Goal: Information Seeking & Learning: Understand process/instructions

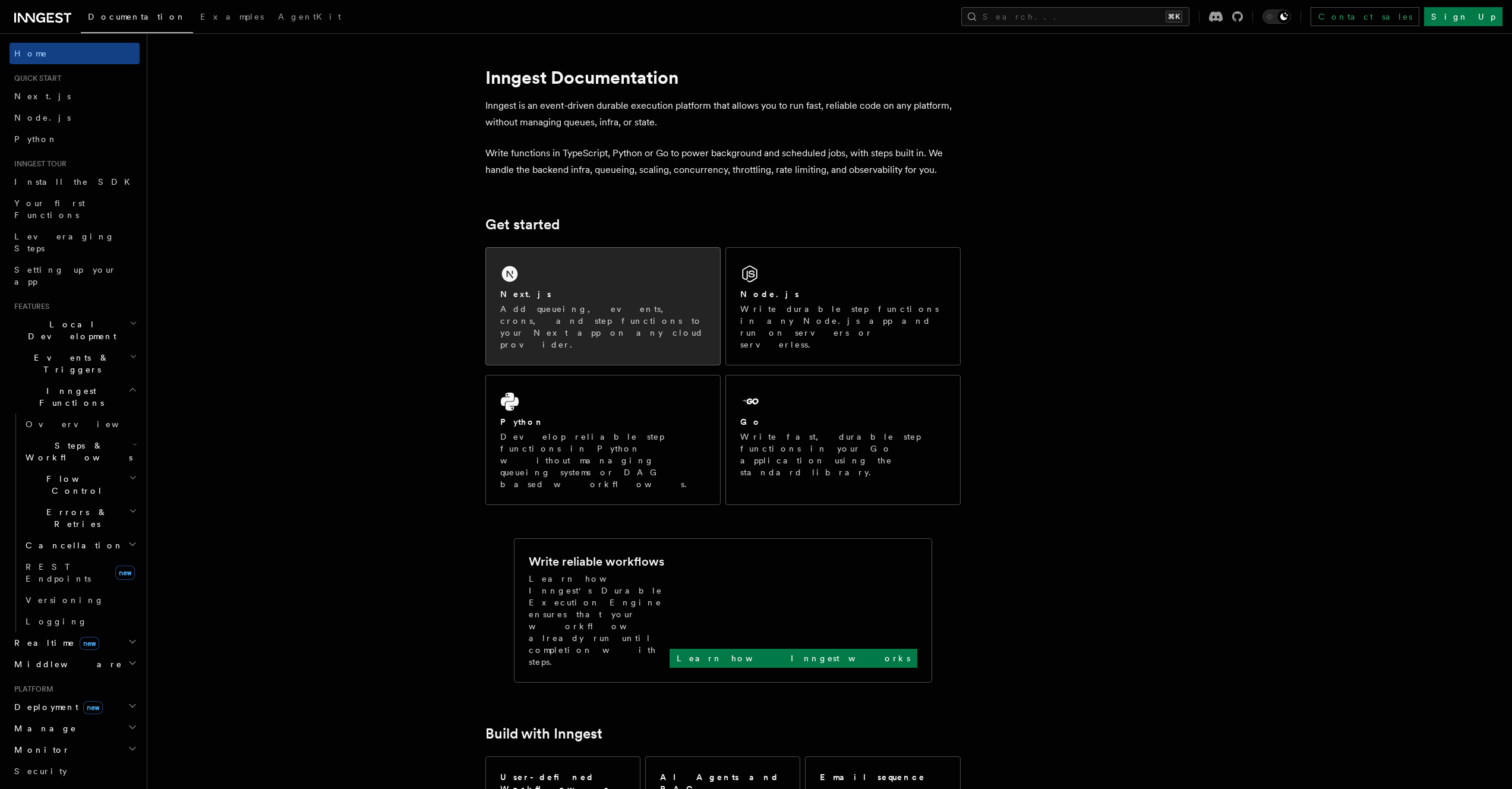
click at [592, 306] on p "Add queueing, events, crons, and step functions to your Next app on any cloud p…" at bounding box center [602, 326] width 206 height 47
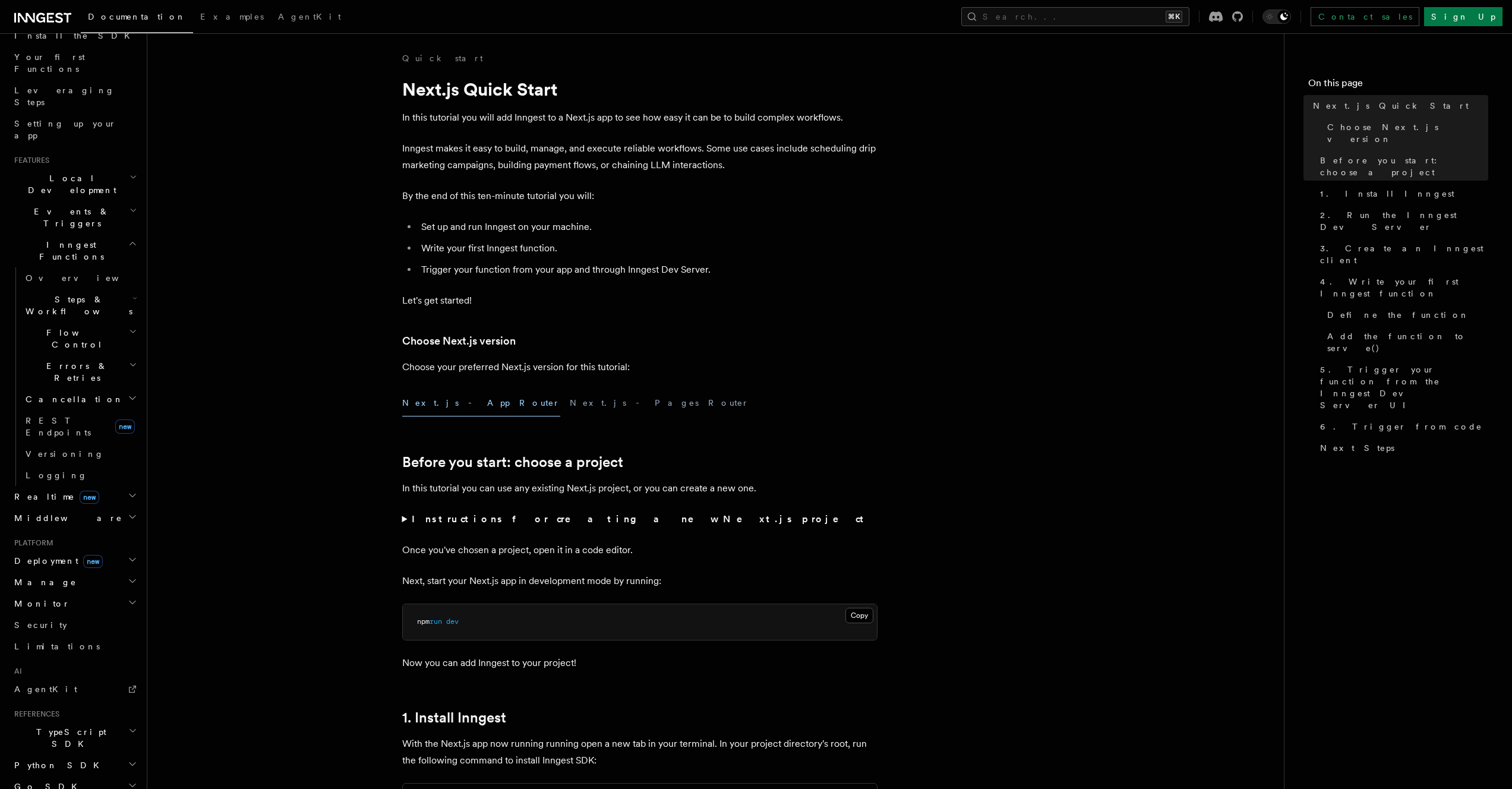
scroll to position [185, 0]
click at [96, 681] on h2 "TypeScript SDK" at bounding box center [74, 698] width 130 height 34
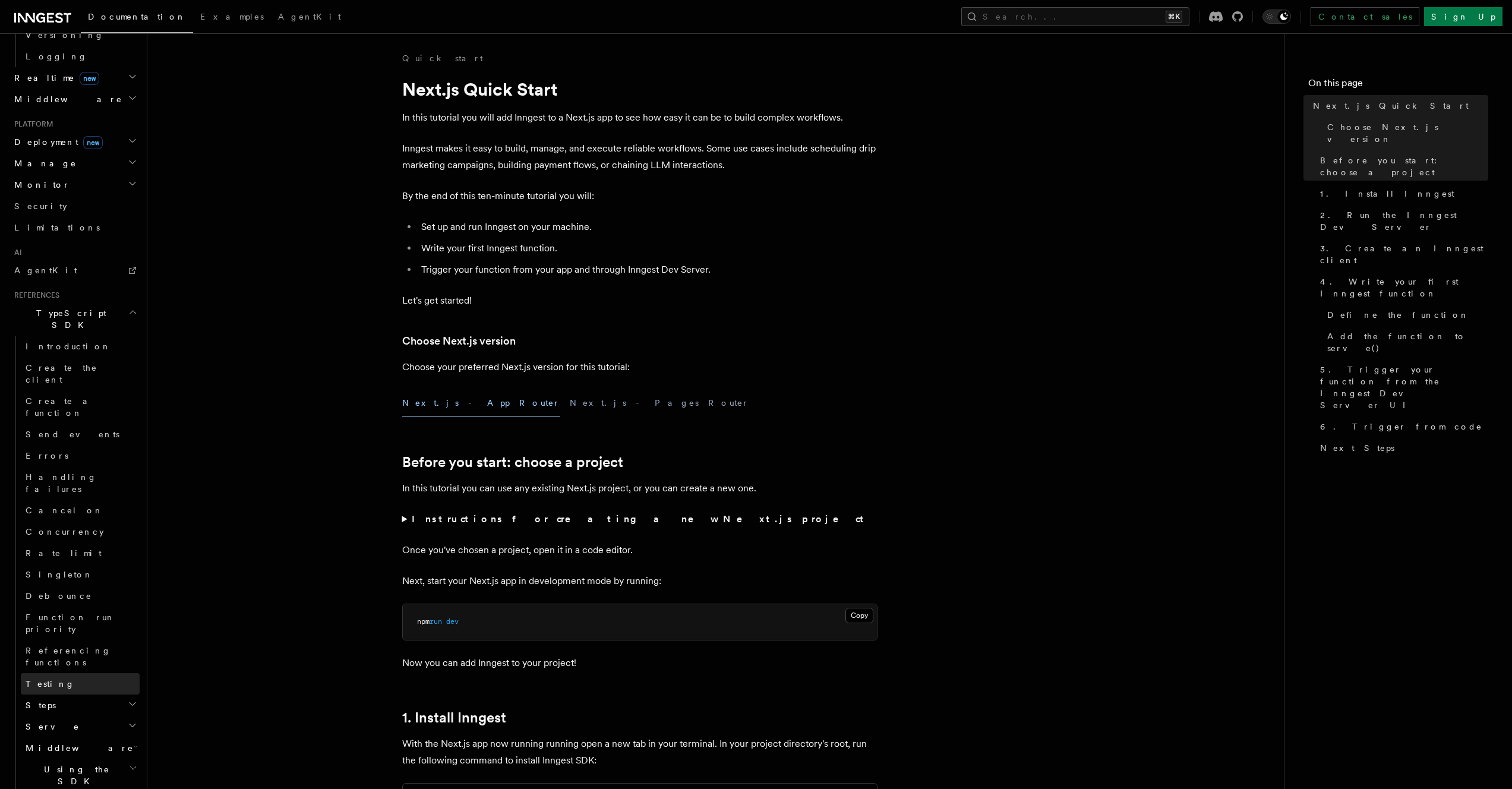
click at [54, 673] on link "Testing" at bounding box center [80, 683] width 119 height 22
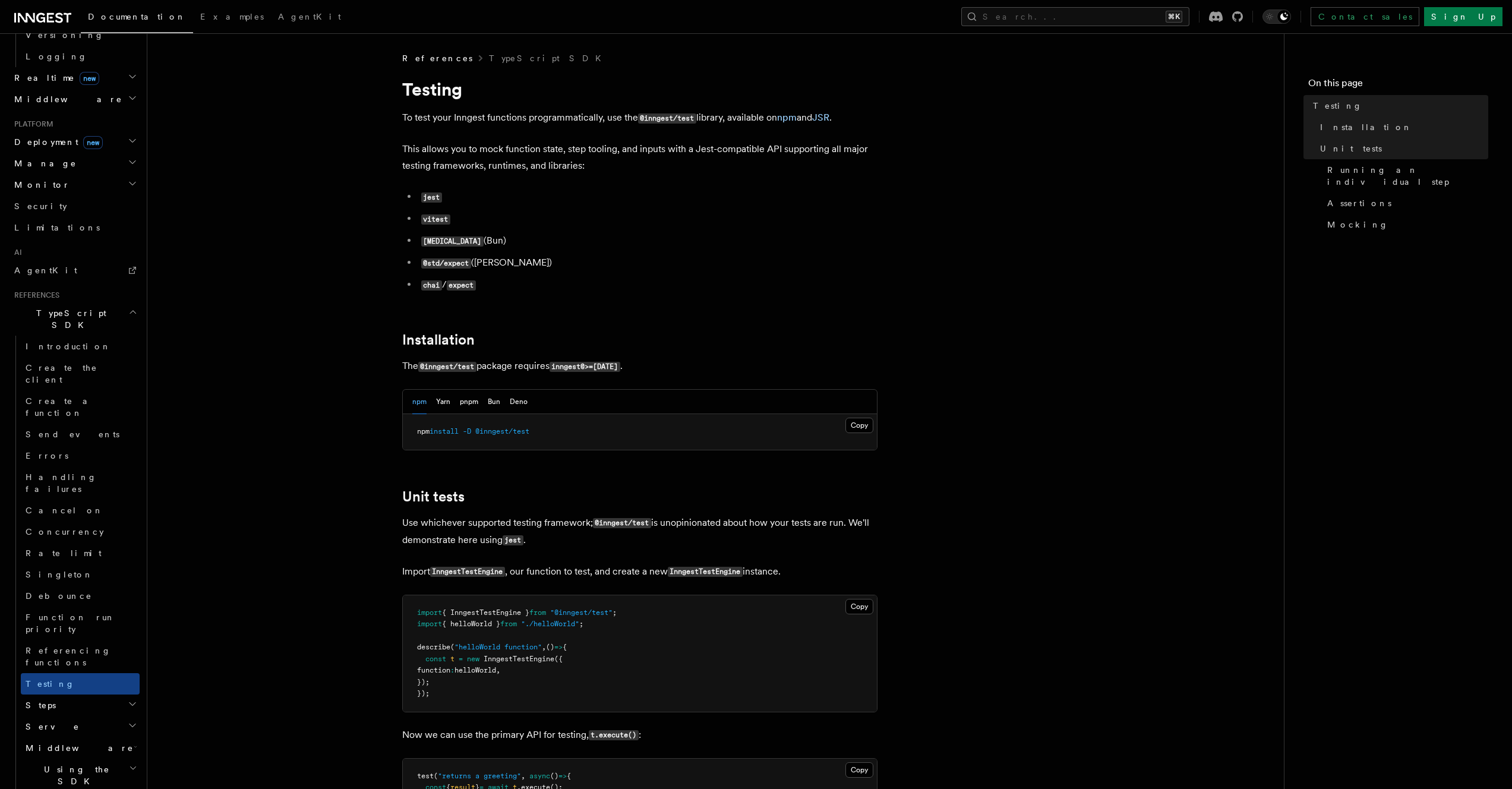
click at [691, 262] on li "@std/expect ([PERSON_NAME])" at bounding box center [647, 262] width 460 height 17
drag, startPoint x: 738, startPoint y: 335, endPoint x: 620, endPoint y: 199, distance: 180.1
click at [620, 199] on li "jest" at bounding box center [647, 197] width 460 height 17
drag, startPoint x: 618, startPoint y: 183, endPoint x: 650, endPoint y: 287, distance: 108.8
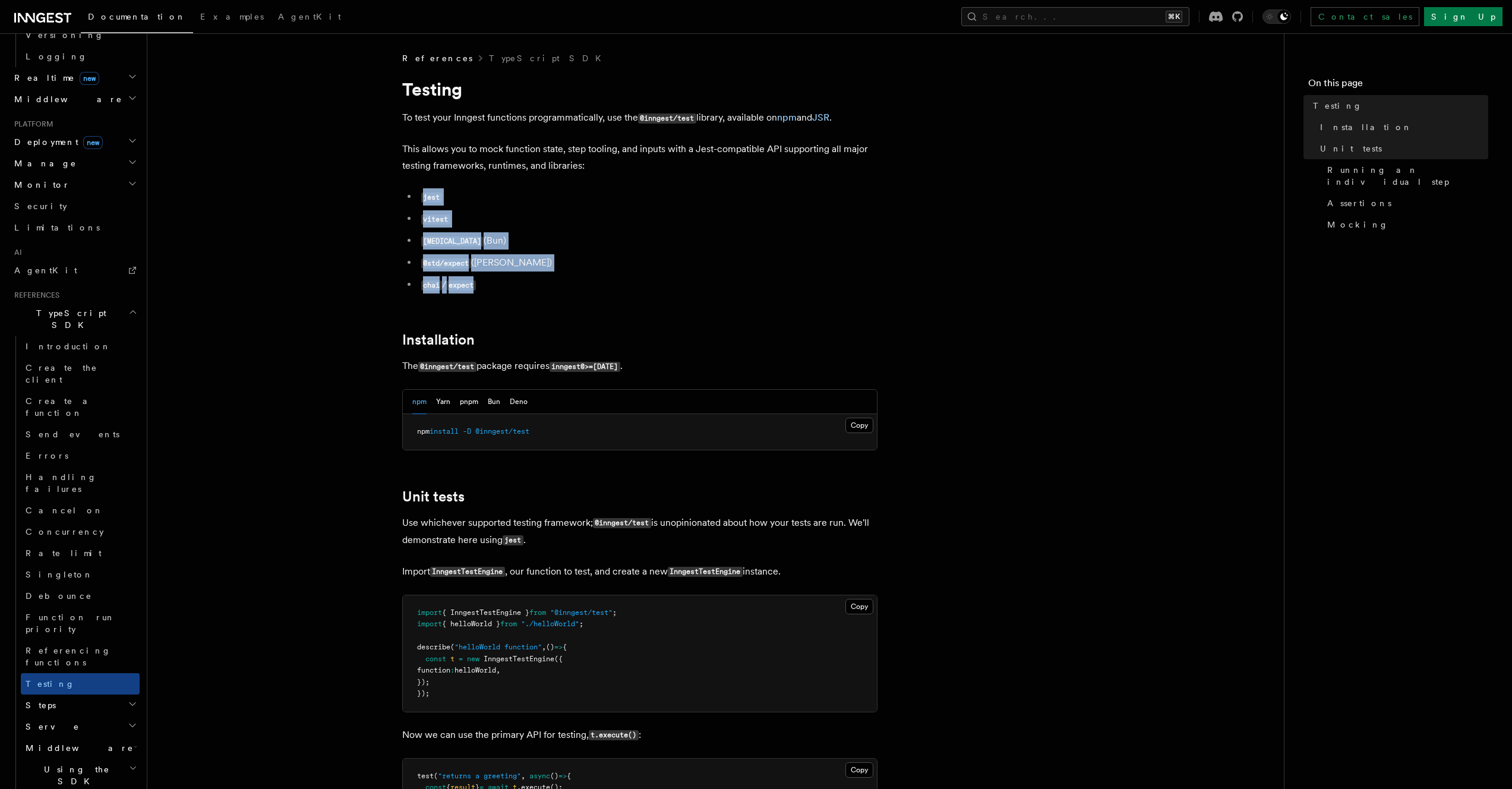
click at [650, 287] on li "chai / expect" at bounding box center [647, 285] width 460 height 17
drag, startPoint x: 592, startPoint y: 441, endPoint x: 586, endPoint y: 425, distance: 17.1
click at [586, 425] on pre "npm install -D @inngest/test" at bounding box center [639, 431] width 474 height 35
click at [579, 429] on pre "npm install -D @inngest/test" at bounding box center [639, 431] width 474 height 35
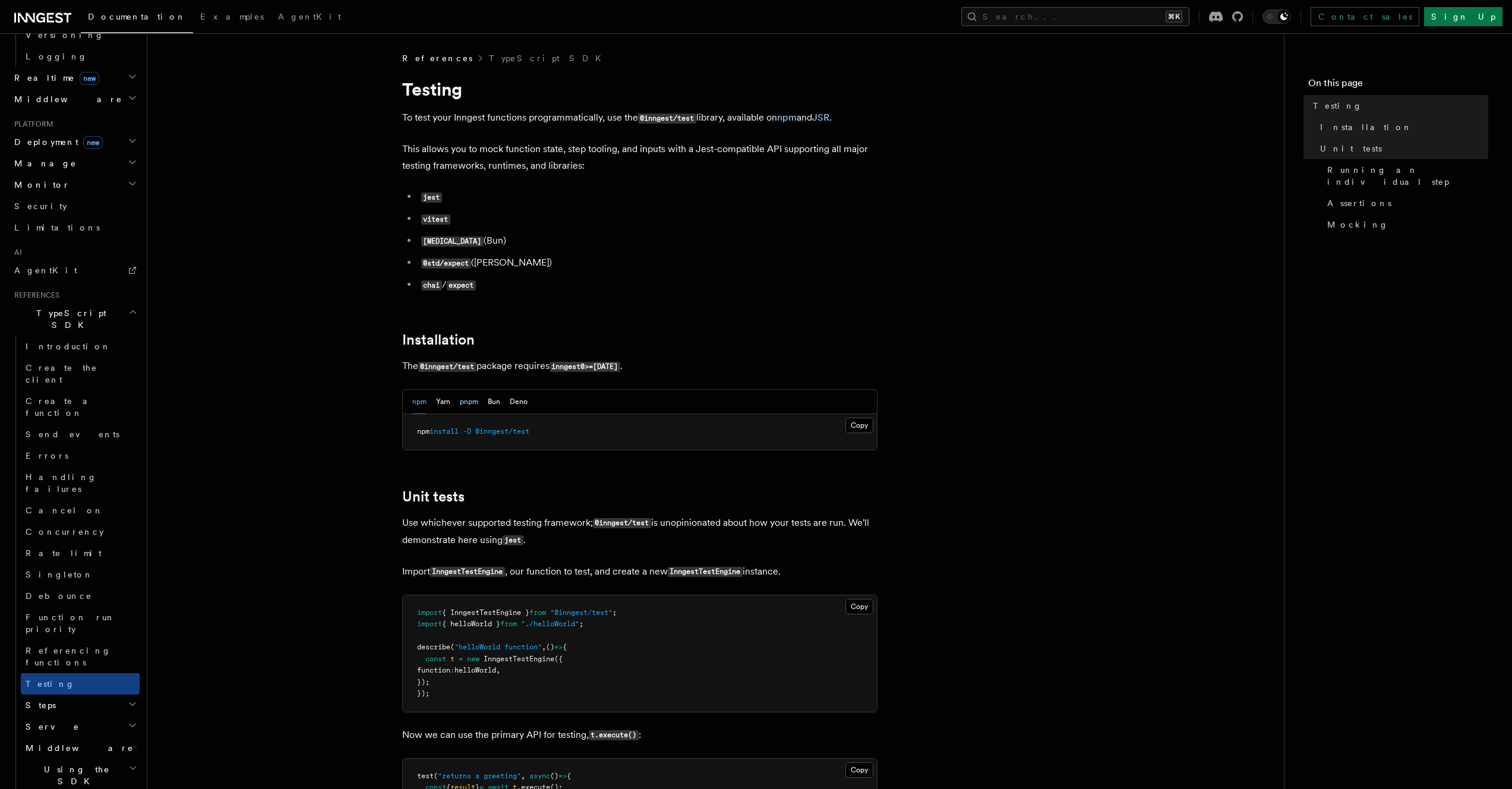
click at [472, 405] on button "pnpm" at bounding box center [468, 402] width 18 height 24
drag, startPoint x: 577, startPoint y: 432, endPoint x: 575, endPoint y: 417, distance: 15.1
click at [575, 417] on pre "pnpm add -D @inngest/test" at bounding box center [639, 431] width 474 height 35
copy span "pnpm add -D @inngest/test"
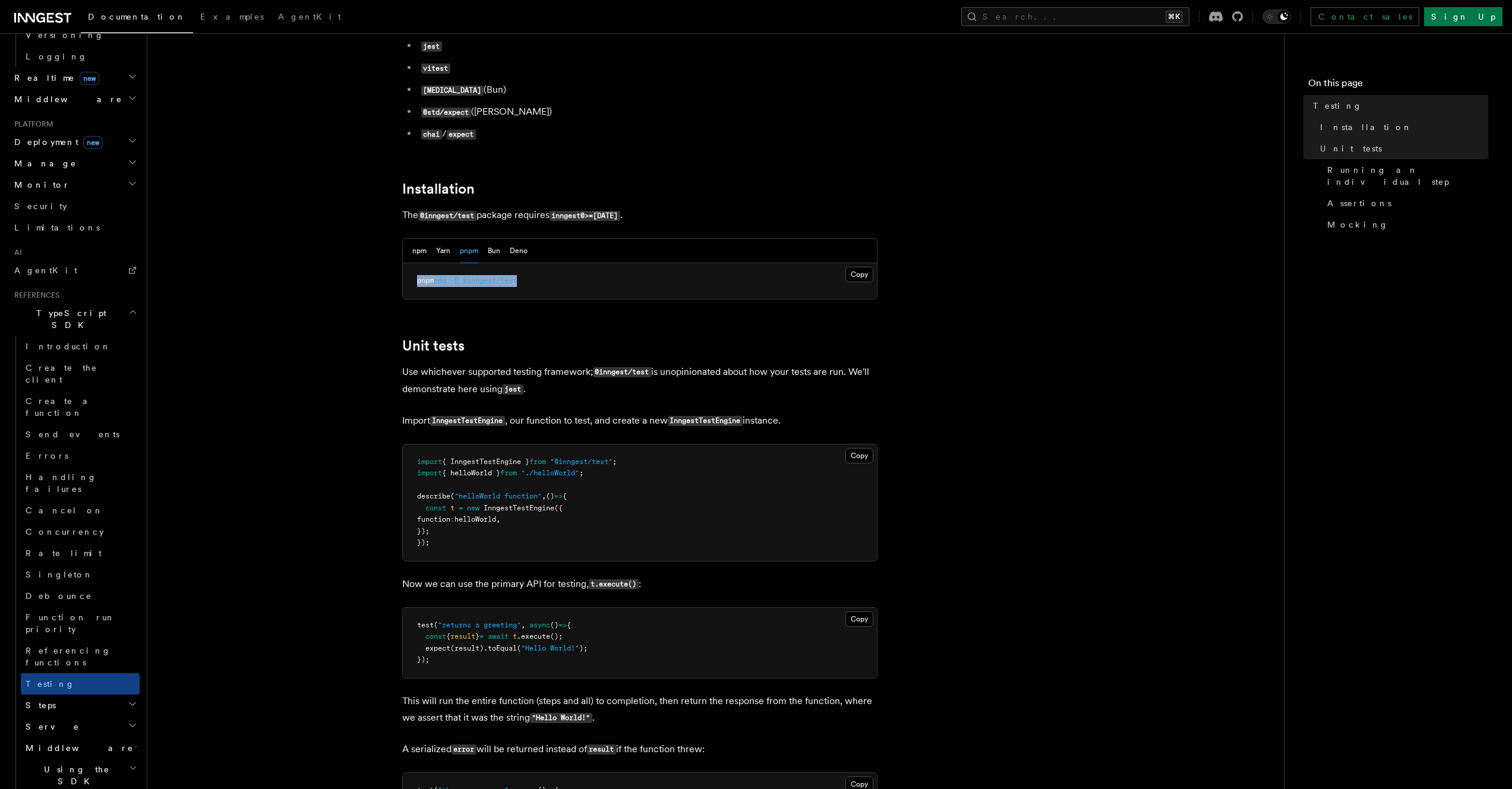
scroll to position [227, 0]
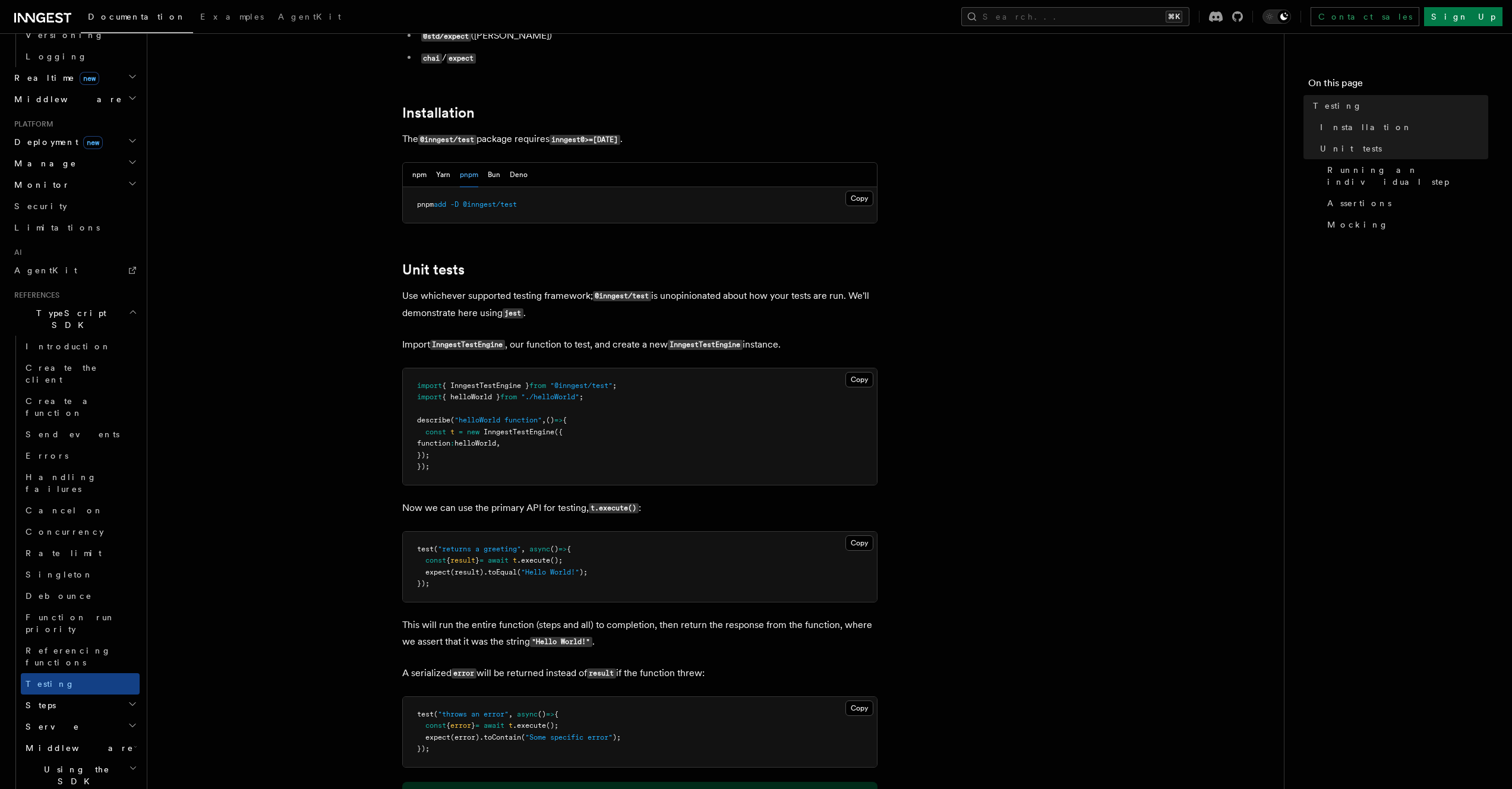
click at [757, 311] on p "Use whichever supported testing framework; @inngest/test is unopinionated about…" at bounding box center [639, 305] width 475 height 34
drag, startPoint x: 666, startPoint y: 299, endPoint x: 667, endPoint y: 271, distance: 28.0
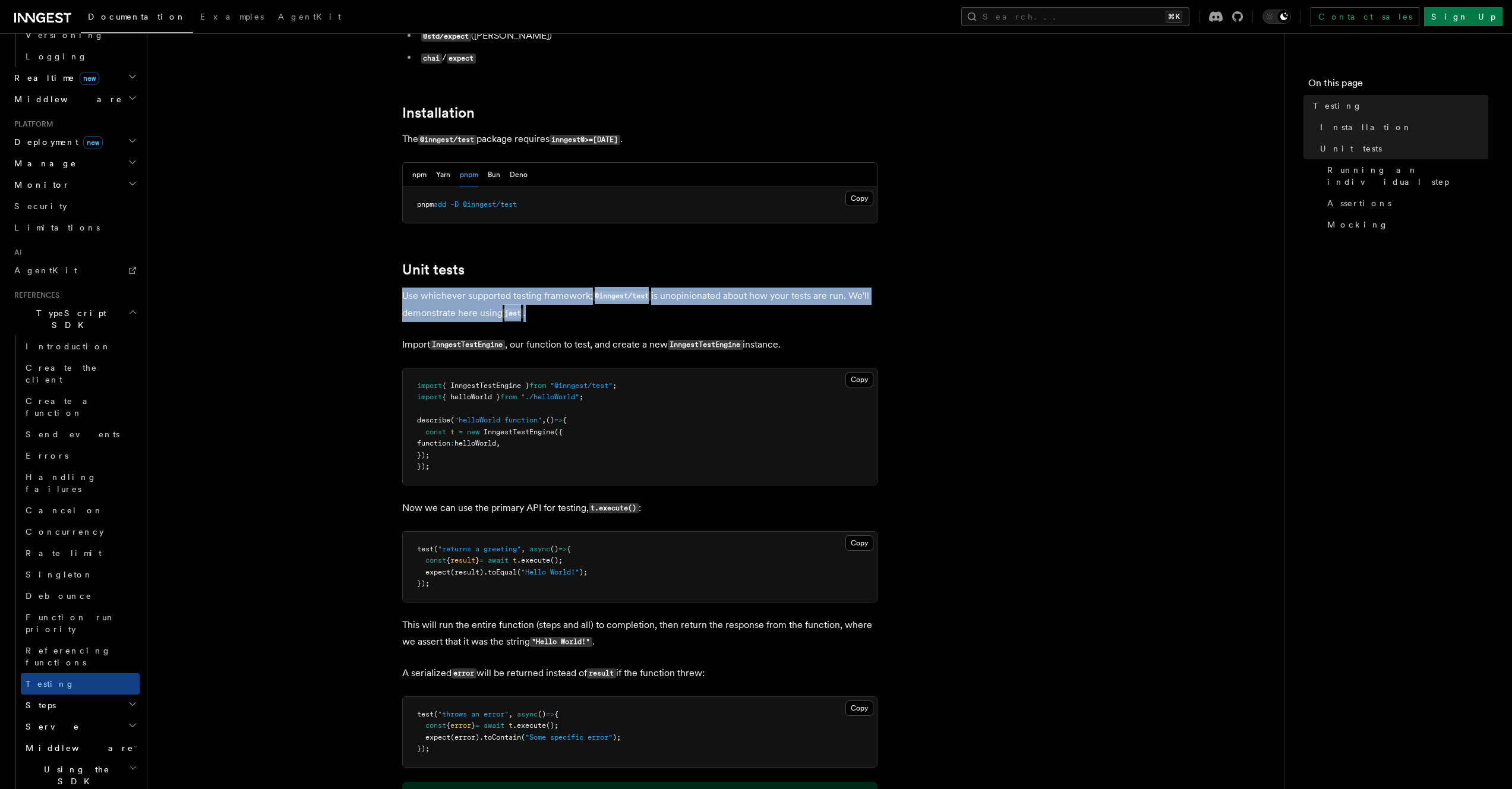
drag, startPoint x: 667, startPoint y: 271, endPoint x: 684, endPoint y: 316, distance: 48.1
drag, startPoint x: 684, startPoint y: 316, endPoint x: 686, endPoint y: 277, distance: 39.1
drag, startPoint x: 686, startPoint y: 277, endPoint x: 694, endPoint y: 315, distance: 38.8
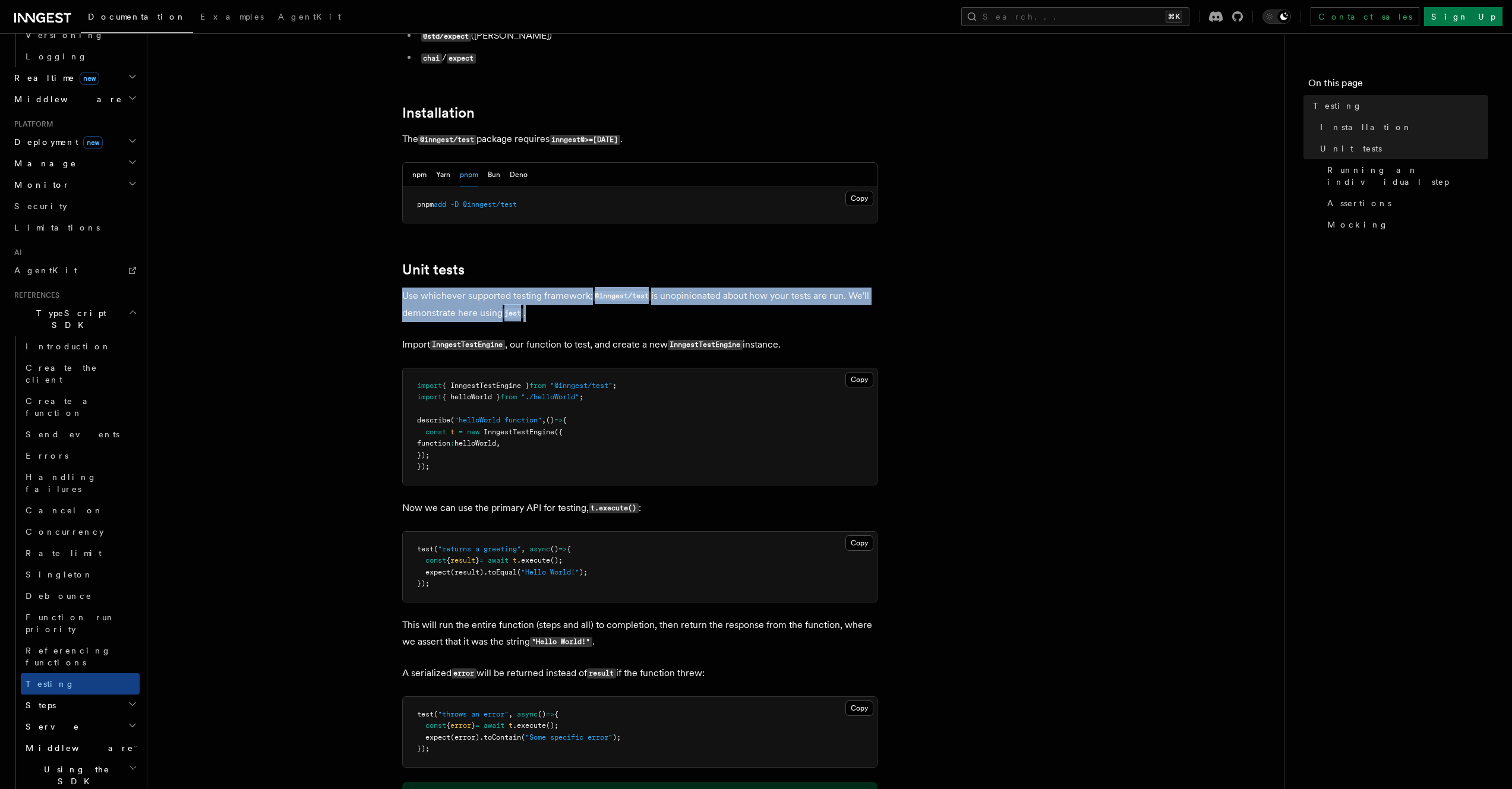
click at [694, 315] on p "Use whichever supported testing framework; @inngest/test is unopinionated about…" at bounding box center [639, 305] width 475 height 34
drag, startPoint x: 694, startPoint y: 315, endPoint x: 694, endPoint y: 252, distance: 63.0
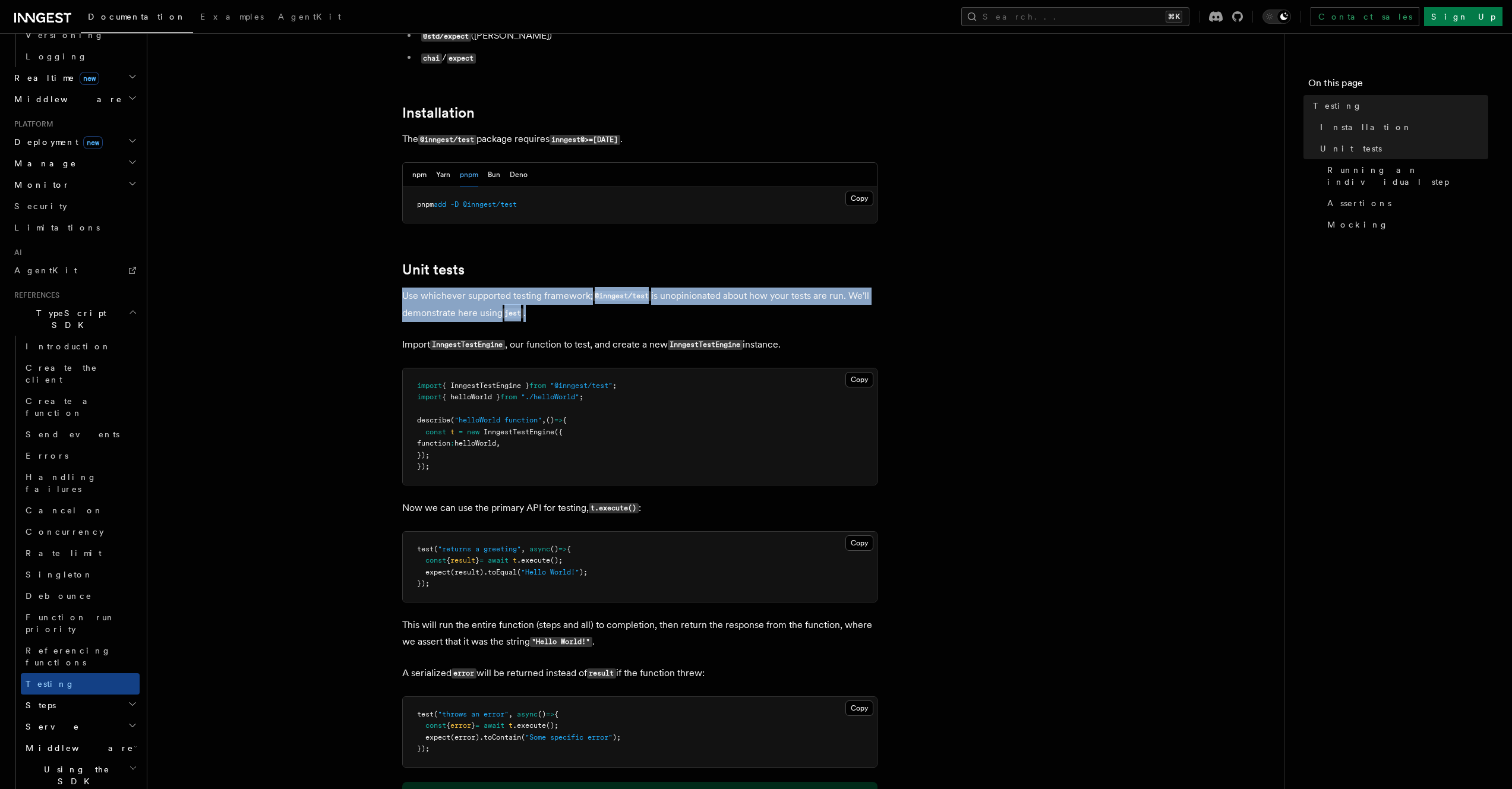
drag, startPoint x: 684, startPoint y: 283, endPoint x: 694, endPoint y: 313, distance: 31.6
click at [694, 313] on p "Use whichever supported testing framework; @inngest/test is unopinionated about…" at bounding box center [639, 305] width 475 height 34
drag, startPoint x: 694, startPoint y: 313, endPoint x: 698, endPoint y: 276, distance: 37.2
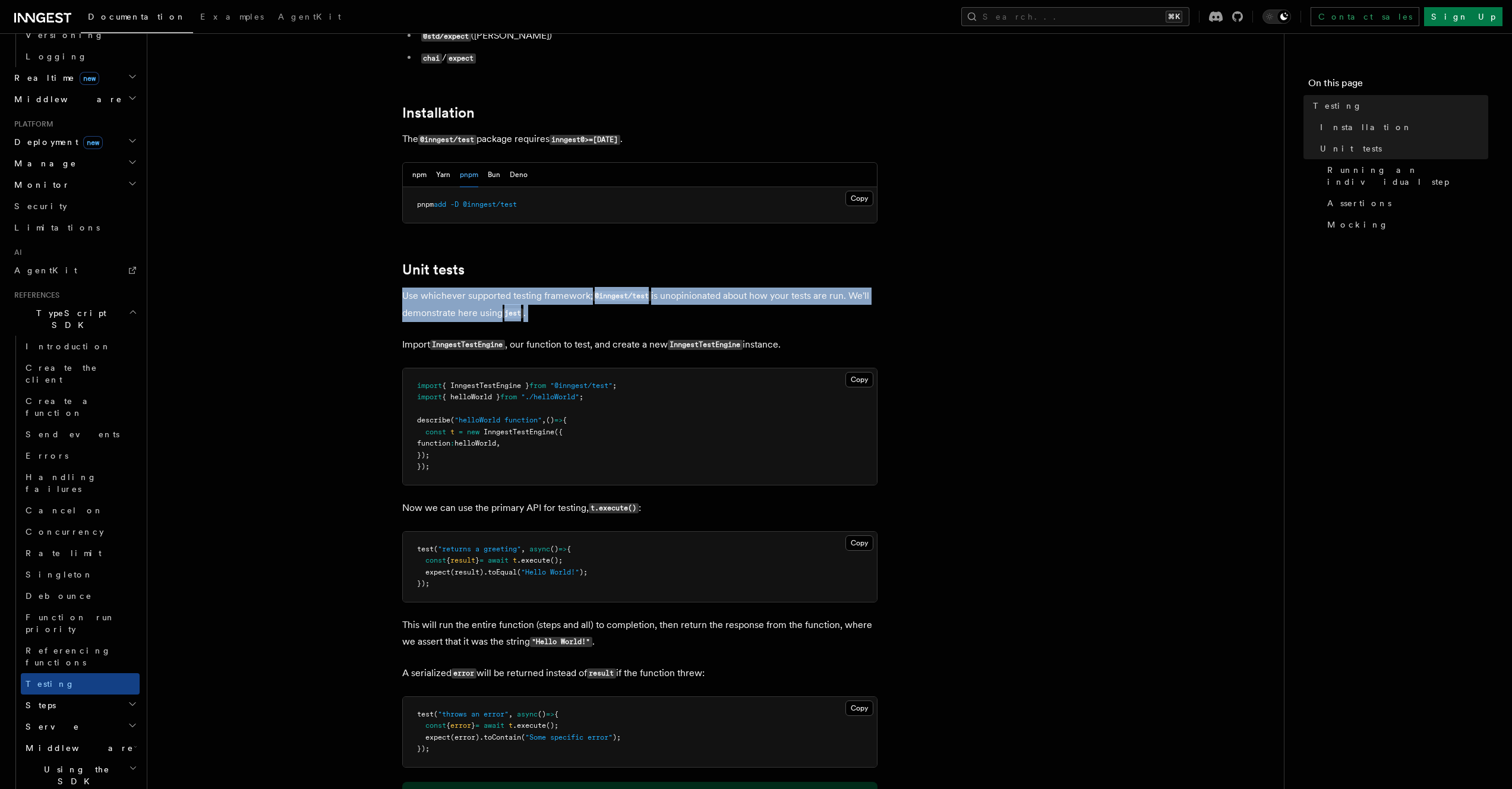
drag, startPoint x: 694, startPoint y: 314, endPoint x: 697, endPoint y: 281, distance: 33.1
drag, startPoint x: 697, startPoint y: 281, endPoint x: 707, endPoint y: 335, distance: 54.9
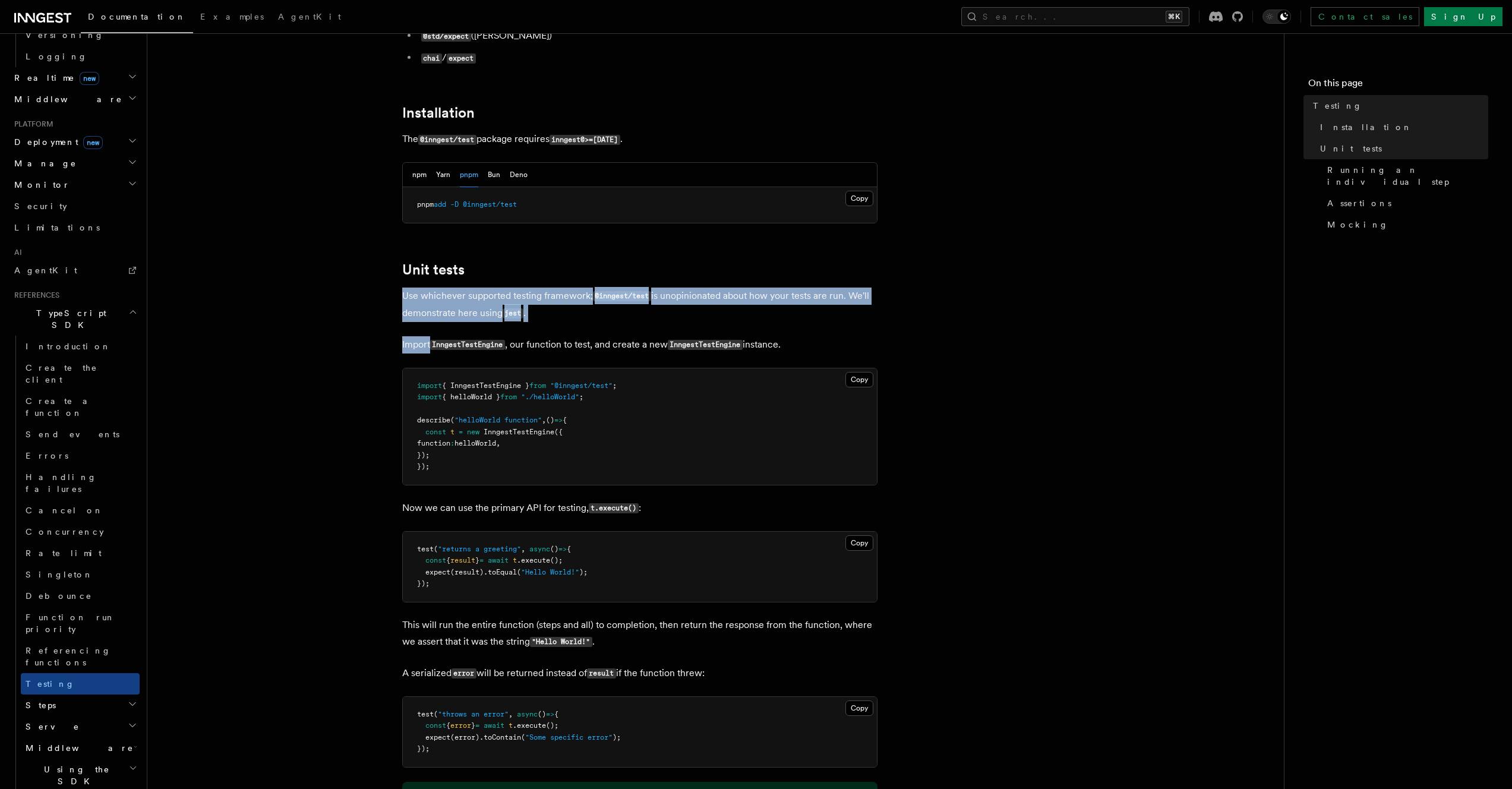
drag, startPoint x: 707, startPoint y: 327, endPoint x: 700, endPoint y: 285, distance: 42.6
drag, startPoint x: 703, startPoint y: 281, endPoint x: 705, endPoint y: 321, distance: 40.0
click at [705, 321] on p "Use whichever supported testing framework; @inngest/test is unopinionated about…" at bounding box center [639, 305] width 475 height 34
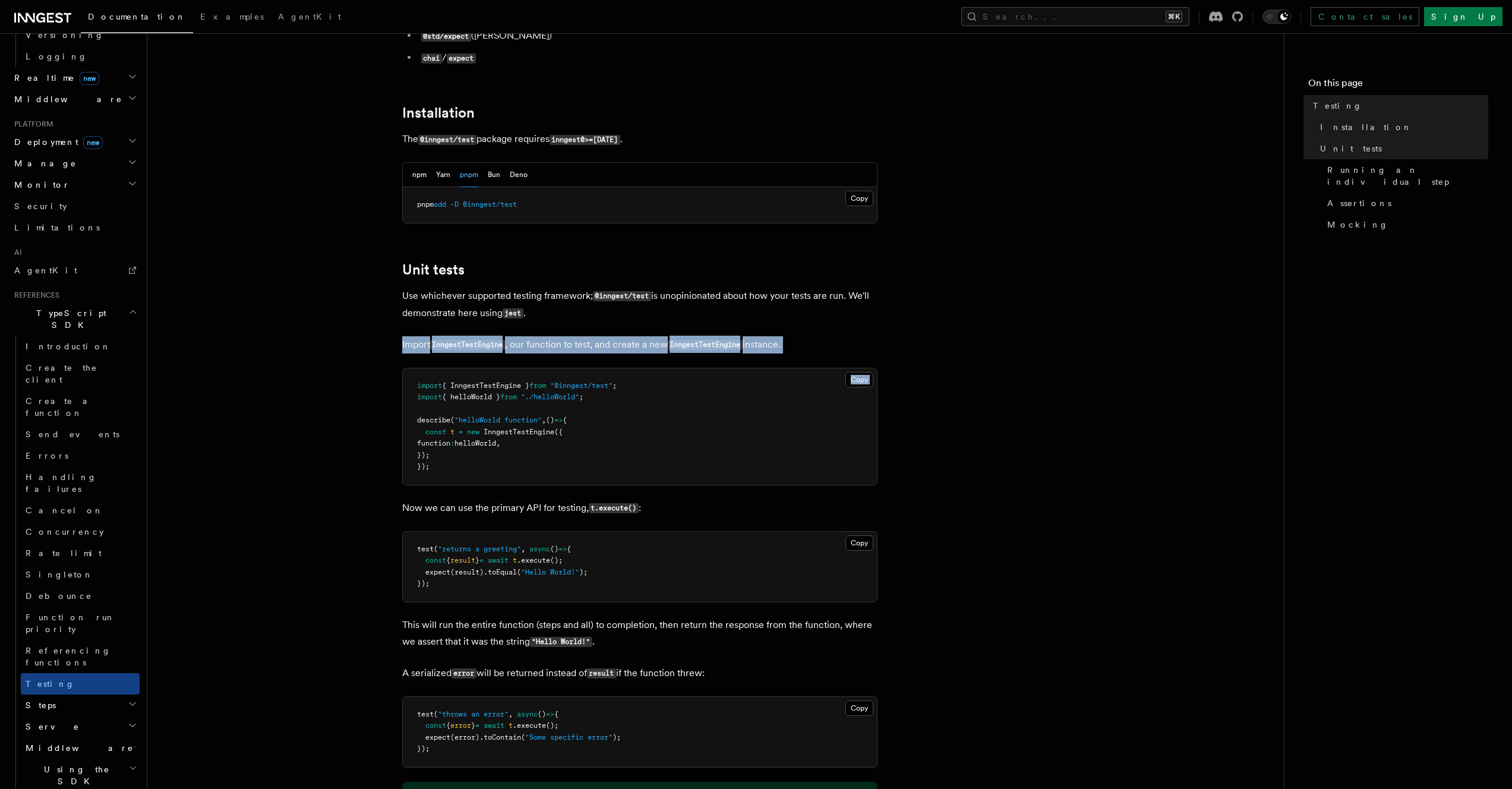
drag, startPoint x: 699, startPoint y: 360, endPoint x: 709, endPoint y: 319, distance: 42.2
drag, startPoint x: 709, startPoint y: 323, endPoint x: 713, endPoint y: 373, distance: 50.2
click at [713, 373] on pre "import { InngestTestEngine } from "@inngest/test" ; import { helloWorld } from …" at bounding box center [639, 426] width 474 height 116
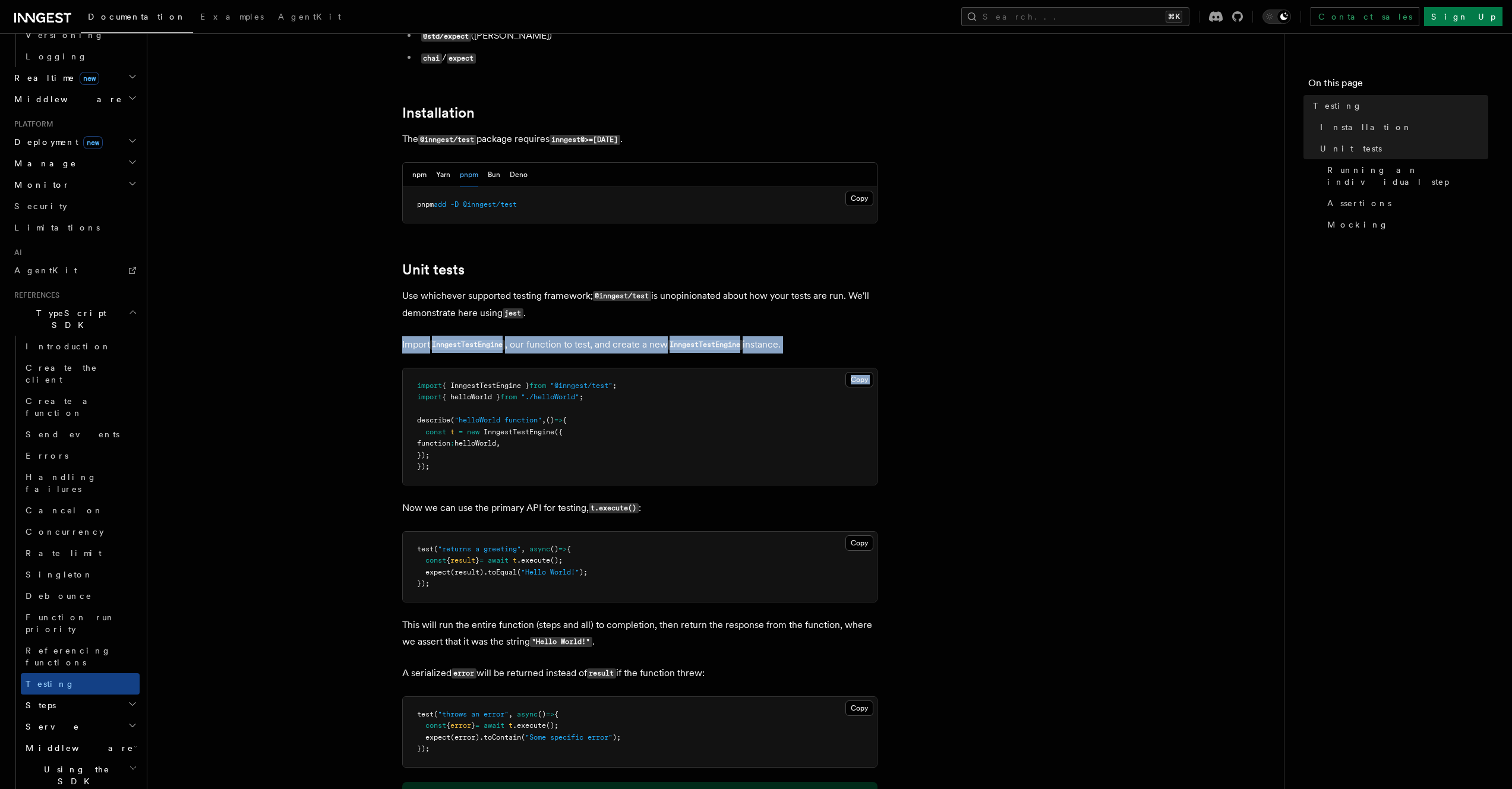
drag, startPoint x: 711, startPoint y: 374, endPoint x: 725, endPoint y: 316, distance: 59.7
drag, startPoint x: 725, startPoint y: 316, endPoint x: 726, endPoint y: 375, distance: 59.0
click at [726, 375] on pre "import { InngestTestEngine } from "@inngest/test" ; import { helloWorld } from …" at bounding box center [639, 426] width 474 height 116
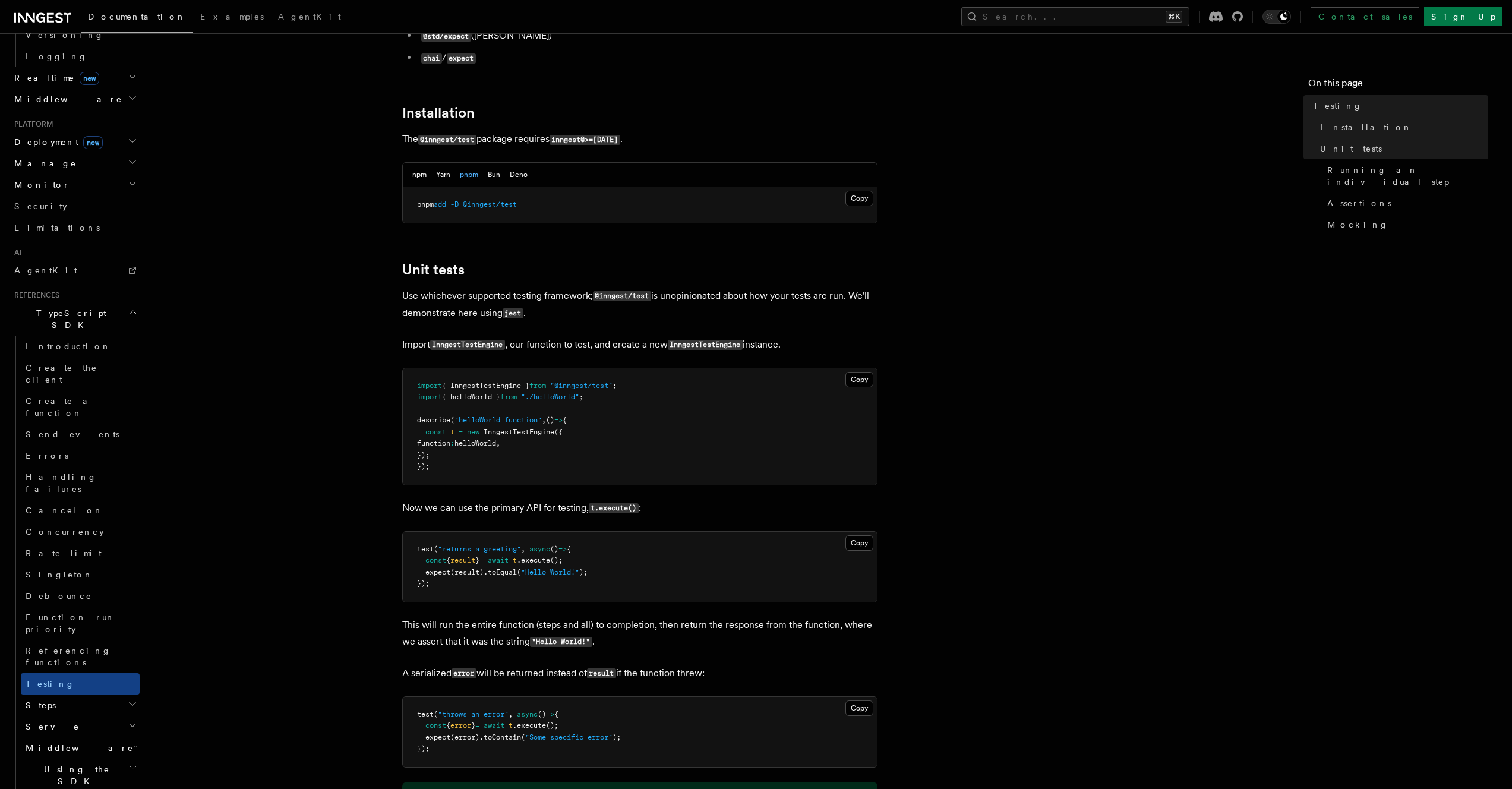
scroll to position [377, 0]
